Goal: Use online tool/utility: Utilize a website feature to perform a specific function

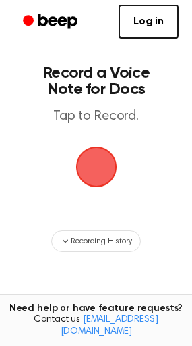
click at [97, 190] on span "button" at bounding box center [96, 167] width 46 height 46
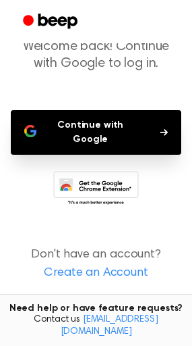
scroll to position [198, 0]
click at [111, 180] on icon at bounding box center [99, 192] width 63 height 24
click at [117, 112] on button "Continue with Google" at bounding box center [96, 132] width 171 height 45
click at [117, 110] on button "Continue with Google" at bounding box center [96, 132] width 171 height 45
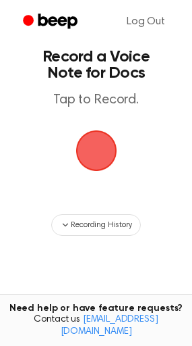
scroll to position [19, 0]
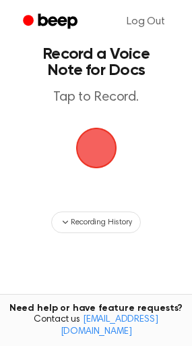
click at [94, 173] on span "button" at bounding box center [96, 147] width 52 height 52
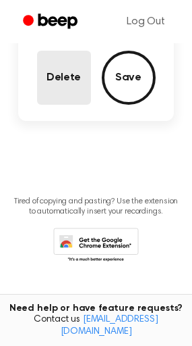
click at [54, 105] on button "Delete" at bounding box center [64, 78] width 54 height 54
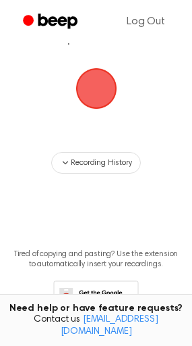
scroll to position [76, 0]
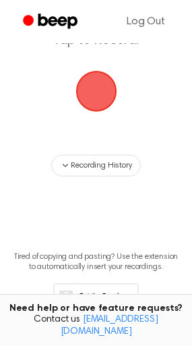
click at [81, 114] on span "button" at bounding box center [96, 91] width 46 height 46
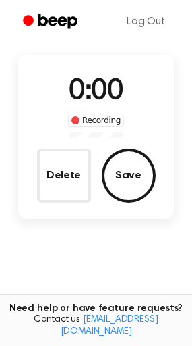
scroll to position [138, 0]
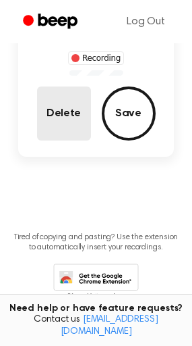
click at [61, 140] on button "Delete" at bounding box center [64, 113] width 54 height 54
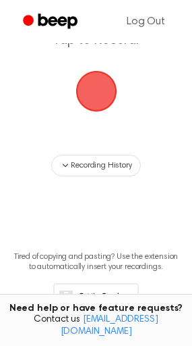
click at [99, 117] on span "button" at bounding box center [96, 91] width 52 height 52
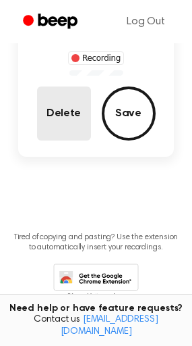
click at [61, 140] on button "Delete" at bounding box center [64, 113] width 54 height 54
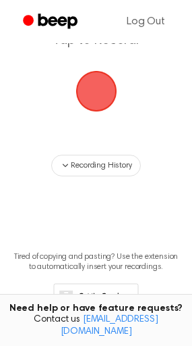
click at [102, 113] on span "button" at bounding box center [96, 92] width 44 height 44
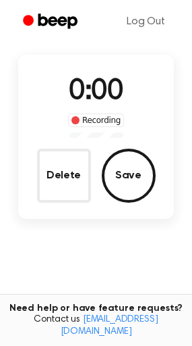
scroll to position [138, 0]
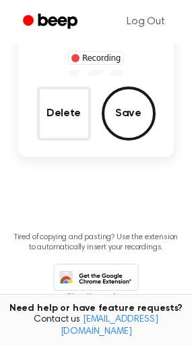
click at [61, 140] on button "Delete" at bounding box center [64, 113] width 54 height 54
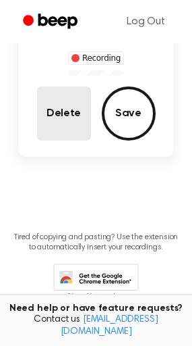
scroll to position [76, 0]
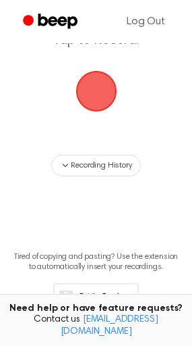
click at [101, 113] on span "button" at bounding box center [96, 92] width 44 height 44
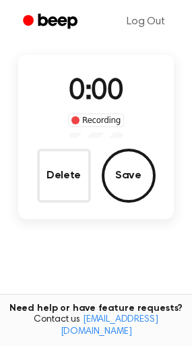
scroll to position [138, 0]
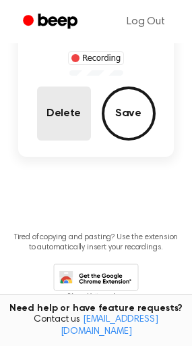
click at [54, 140] on button "Delete" at bounding box center [64, 113] width 54 height 54
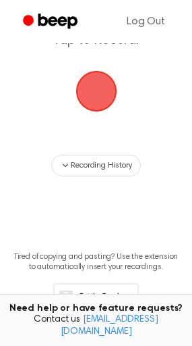
click at [100, 112] on span "button" at bounding box center [96, 91] width 41 height 41
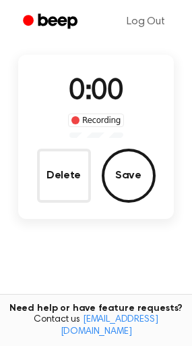
scroll to position [138, 0]
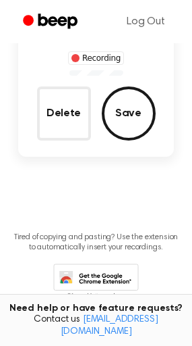
click at [49, 140] on button "Delete" at bounding box center [64, 113] width 54 height 54
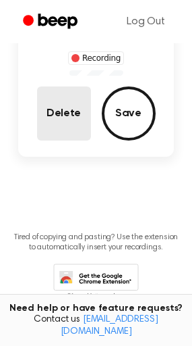
scroll to position [76, 0]
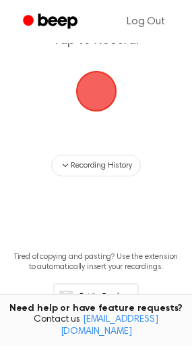
click at [94, 112] on span "button" at bounding box center [96, 91] width 41 height 41
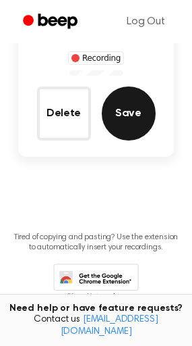
click at [126, 140] on button "Save" at bounding box center [129, 113] width 54 height 54
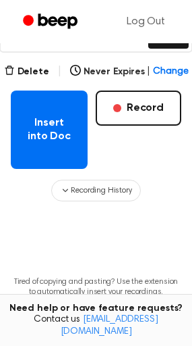
scroll to position [252, 0]
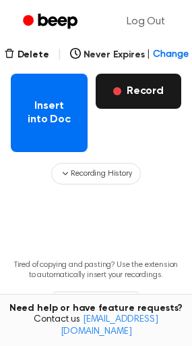
click at [143, 109] on button "Record" at bounding box center [139, 91] width 86 height 35
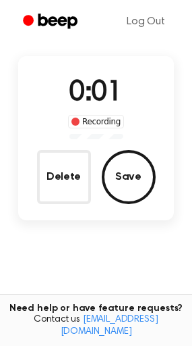
scroll to position [63, 0]
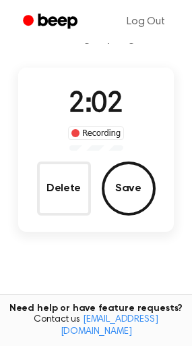
click at [147, 215] on button "Save" at bounding box center [129, 188] width 54 height 54
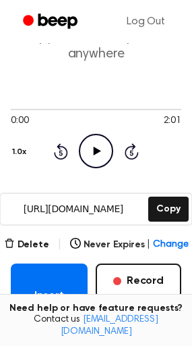
click at [88, 168] on icon "Play Audio" at bounding box center [96, 151] width 34 height 34
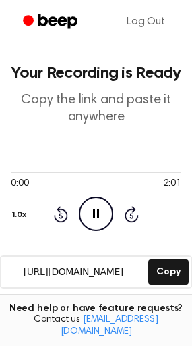
scroll to position [202, 0]
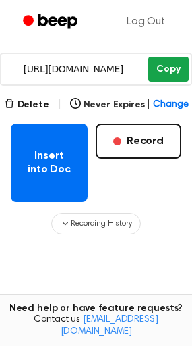
click at [157, 82] on button "Copy" at bounding box center [168, 69] width 40 height 25
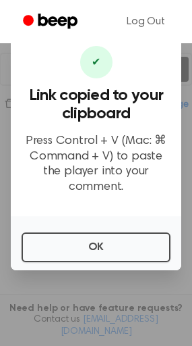
scroll to position [67, 0]
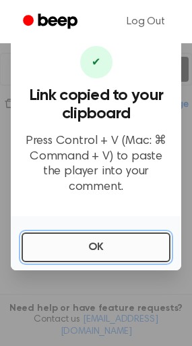
click at [97, 259] on button "OK" at bounding box center [96, 247] width 149 height 30
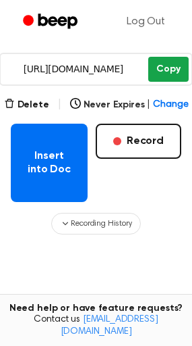
click at [159, 82] on button "Copy" at bounding box center [168, 69] width 40 height 25
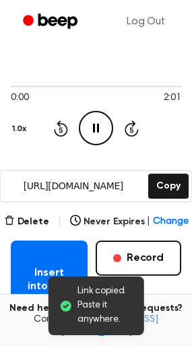
scroll to position [135, 0]
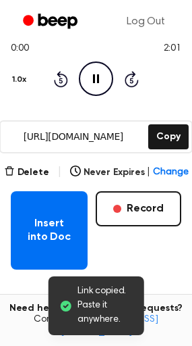
click at [101, 96] on icon "Pause Audio" at bounding box center [96, 78] width 34 height 34
click at [103, 96] on icon "Play Audio" at bounding box center [96, 78] width 34 height 34
click at [132, 87] on icon at bounding box center [132, 79] width 14 height 16
click at [136, 87] on icon at bounding box center [132, 79] width 14 height 16
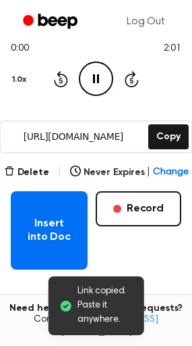
click at [133, 88] on icon "Skip 5 seconds" at bounding box center [131, 79] width 15 height 18
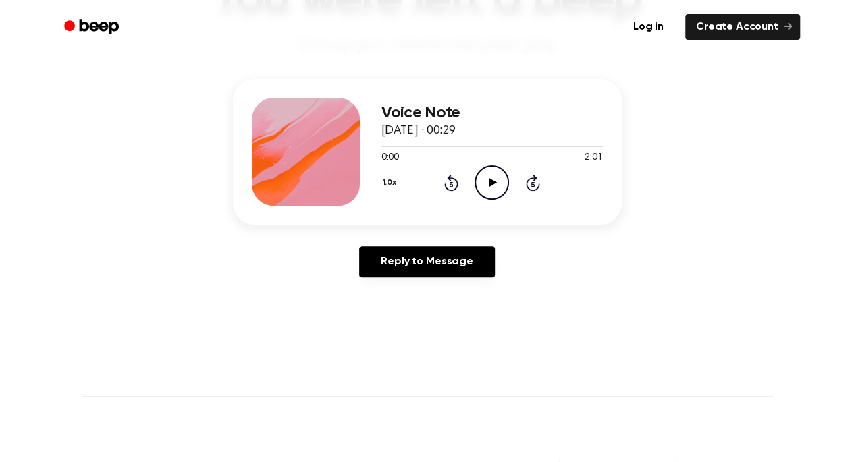
scroll to position [135, 0]
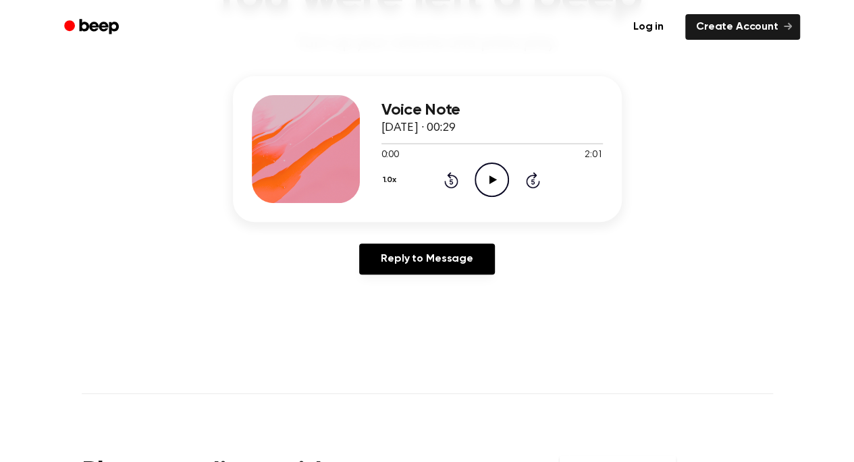
click at [509, 197] on icon "Play Audio" at bounding box center [491, 180] width 34 height 34
click at [453, 184] on icon at bounding box center [451, 181] width 3 height 5
click at [458, 189] on icon "Rewind 5 seconds" at bounding box center [450, 180] width 15 height 18
click at [453, 184] on icon at bounding box center [451, 181] width 3 height 5
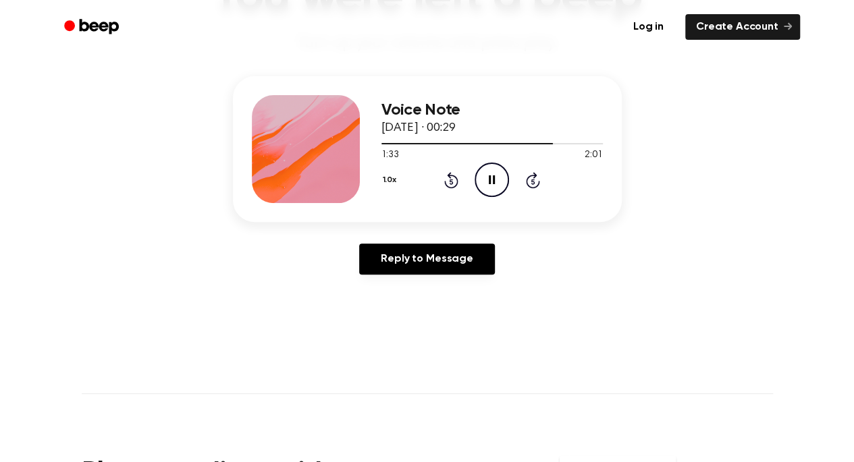
click at [453, 184] on icon at bounding box center [451, 181] width 3 height 5
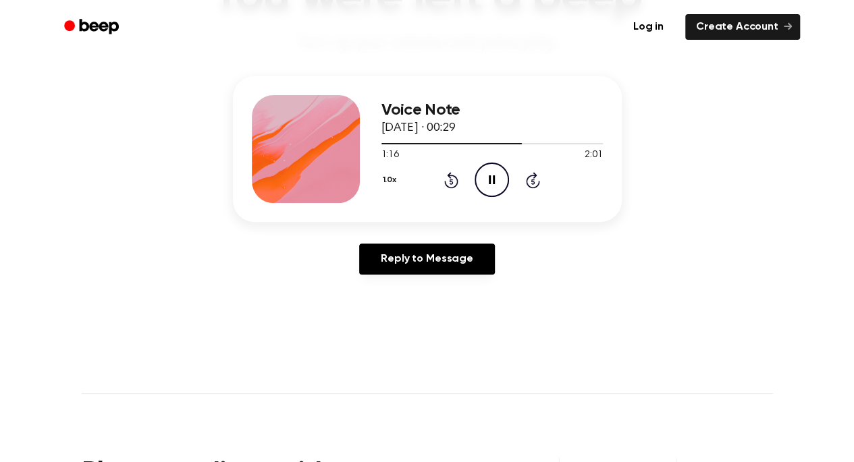
click at [453, 184] on icon at bounding box center [451, 181] width 3 height 5
click at [458, 189] on icon "Rewind 5 seconds" at bounding box center [450, 180] width 15 height 18
click at [453, 184] on icon at bounding box center [451, 181] width 3 height 5
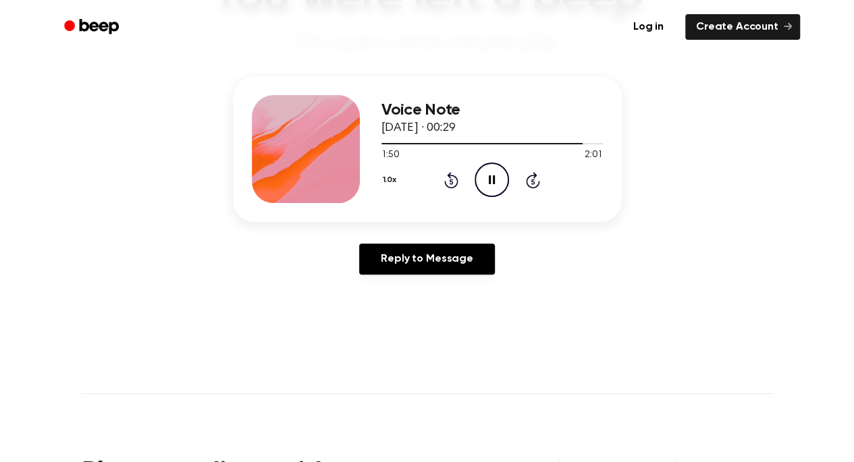
click at [458, 189] on icon "Rewind 5 seconds" at bounding box center [450, 180] width 15 height 18
click at [453, 184] on icon at bounding box center [451, 181] width 3 height 5
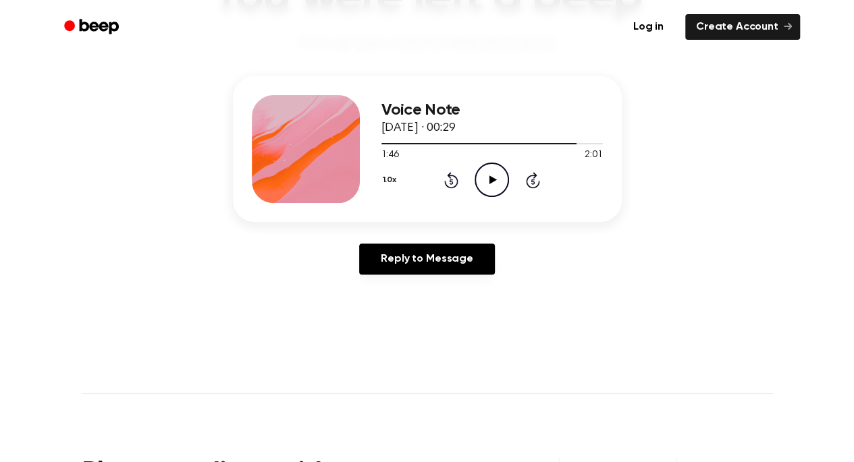
click at [496, 197] on icon "Play Audio" at bounding box center [491, 180] width 34 height 34
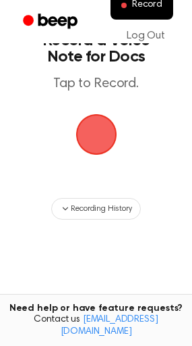
scroll to position [34, 0]
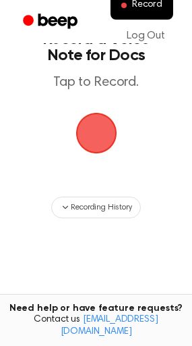
click at [97, 162] on span "button" at bounding box center [96, 133] width 58 height 58
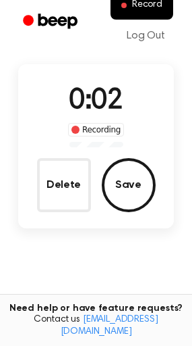
scroll to position [71, 0]
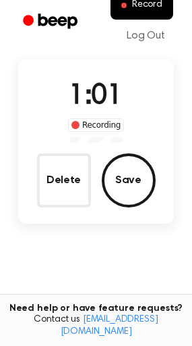
click at [142, 207] on button "Save" at bounding box center [129, 180] width 54 height 54
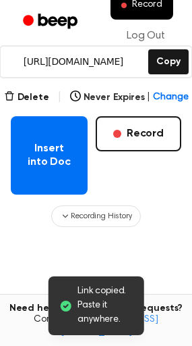
scroll to position [206, 0]
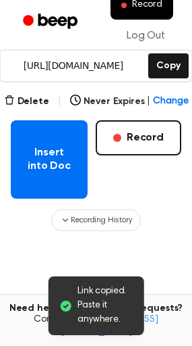
click at [93, 25] on icon "Play Audio" at bounding box center [96, 8] width 34 height 34
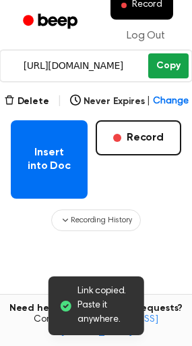
click at [159, 78] on button "Copy" at bounding box center [168, 65] width 40 height 25
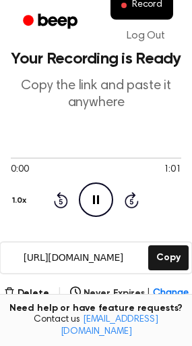
scroll to position [3, 0]
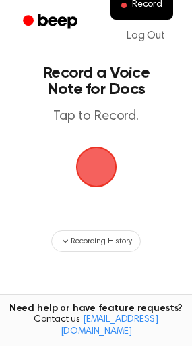
click at [103, 186] on span "button" at bounding box center [97, 167] width 38 height 38
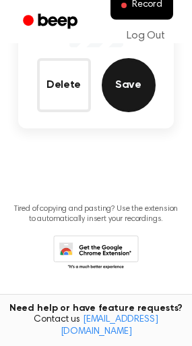
click at [141, 112] on button "Save" at bounding box center [129, 85] width 54 height 54
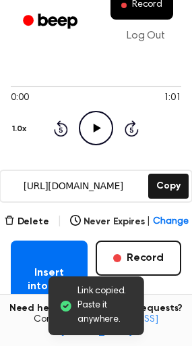
scroll to position [135, 0]
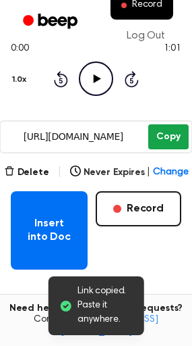
click at [171, 149] on button "Copy" at bounding box center [168, 136] width 40 height 25
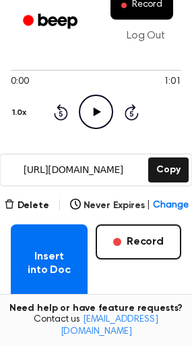
scroll to position [0, 0]
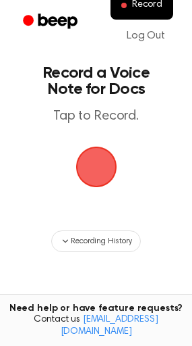
click at [105, 186] on span "button" at bounding box center [97, 167] width 38 height 38
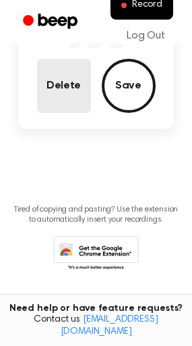
click at [63, 113] on button "Delete" at bounding box center [64, 86] width 54 height 54
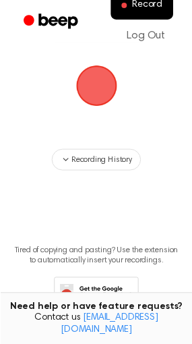
scroll to position [80, 0]
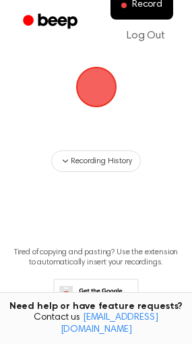
click at [95, 106] on span "button" at bounding box center [97, 87] width 38 height 38
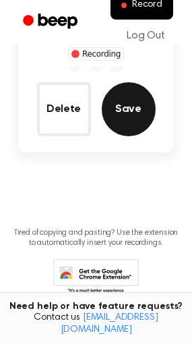
click at [138, 136] on button "Save" at bounding box center [129, 109] width 54 height 54
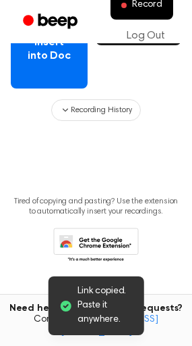
scroll to position [270, 0]
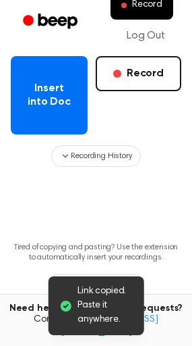
click at [169, 14] on button "Copy" at bounding box center [168, 1] width 40 height 25
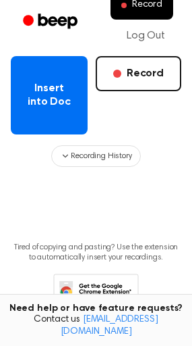
scroll to position [202, 0]
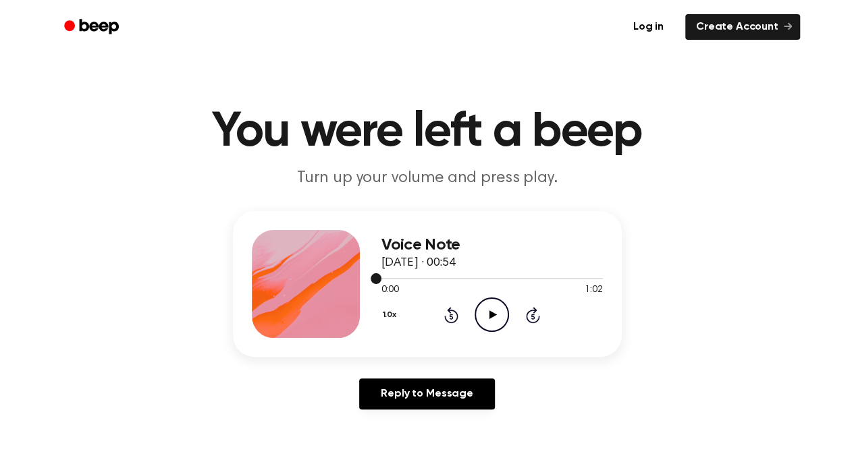
click at [580, 283] on div at bounding box center [491, 278] width 221 height 11
click at [582, 283] on div at bounding box center [491, 278] width 221 height 11
click at [507, 332] on icon "Play Audio" at bounding box center [491, 315] width 34 height 34
click at [603, 283] on div at bounding box center [491, 278] width 221 height 11
click at [499, 332] on icon "Play Audio" at bounding box center [491, 315] width 34 height 34
